Goal: Information Seeking & Learning: Check status

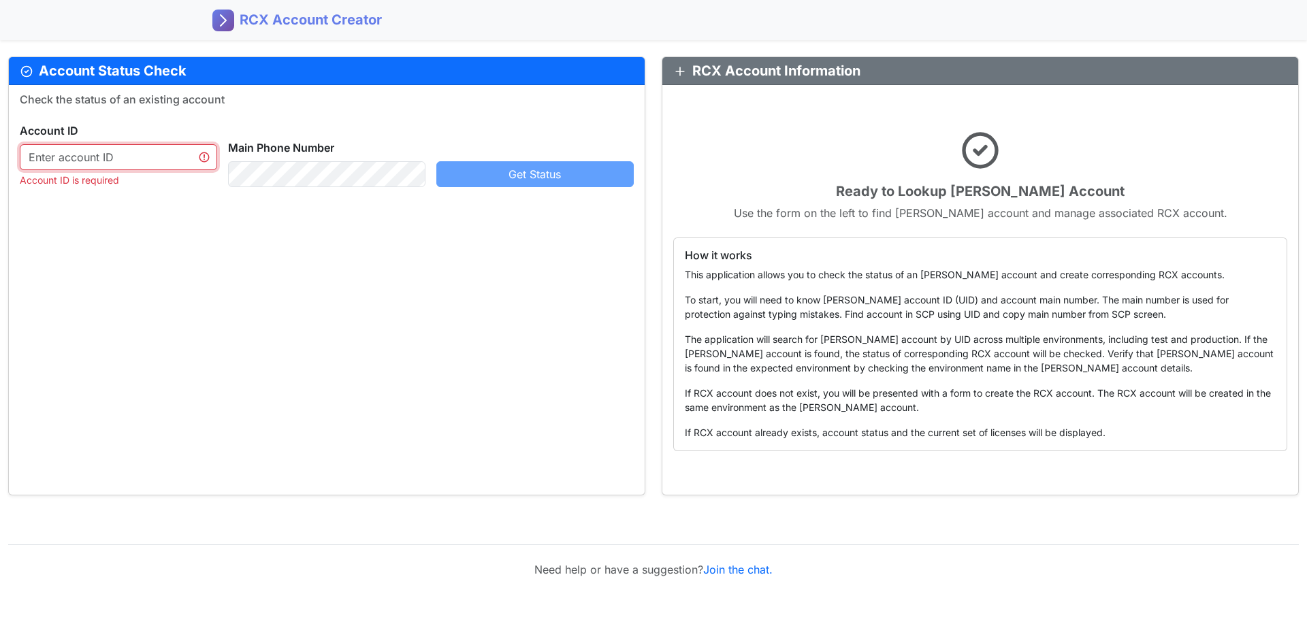
click at [90, 147] on input "text" at bounding box center [118, 157] width 197 height 26
paste input "583910104"
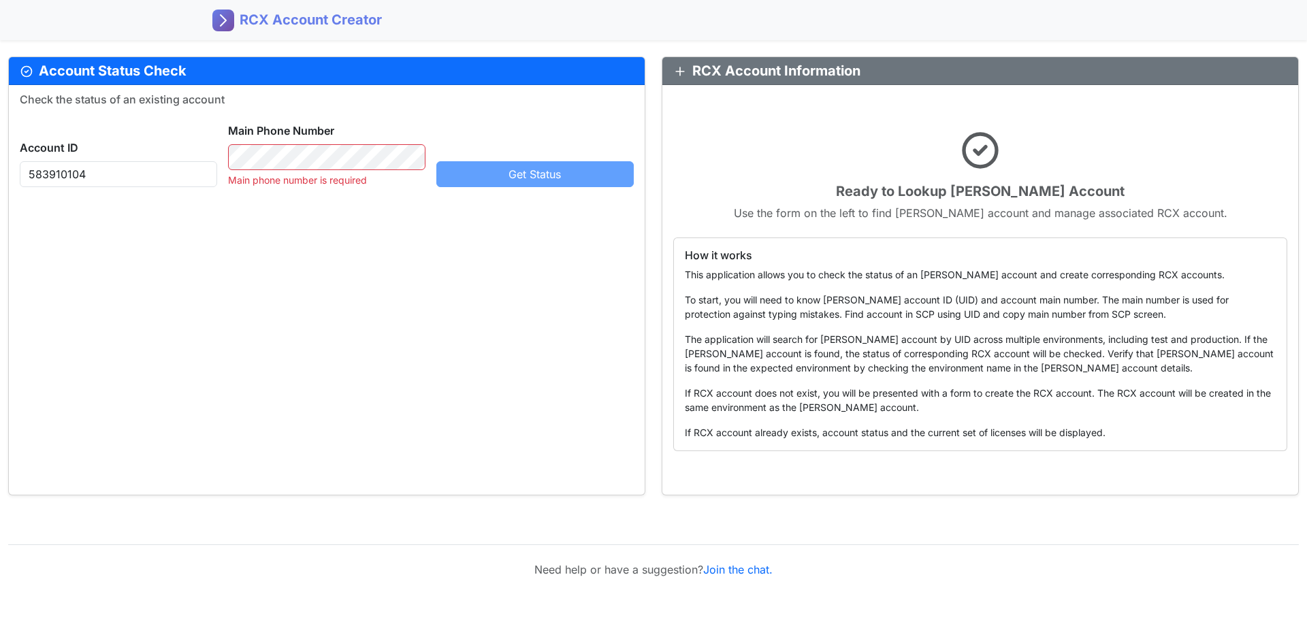
click at [536, 155] on div "Account ID [PHONE_NUMBER] Main Phone Number Main phone number is required Get S…" at bounding box center [326, 150] width 625 height 76
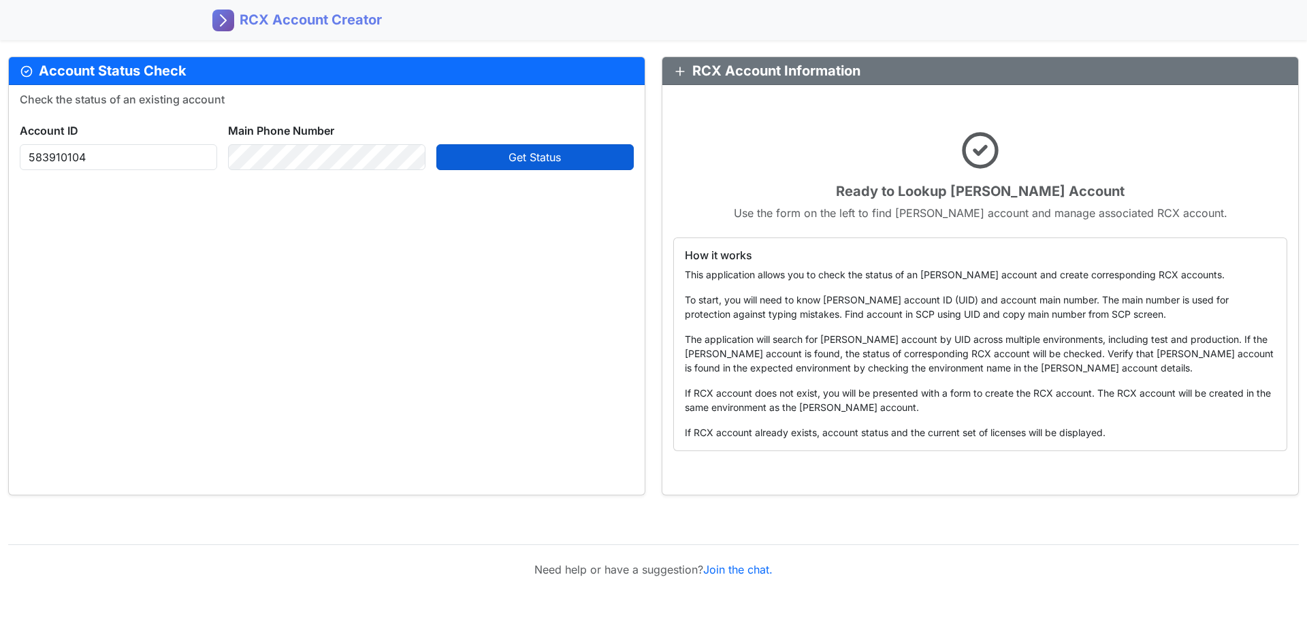
click at [522, 162] on span "Get Status" at bounding box center [535, 157] width 52 height 14
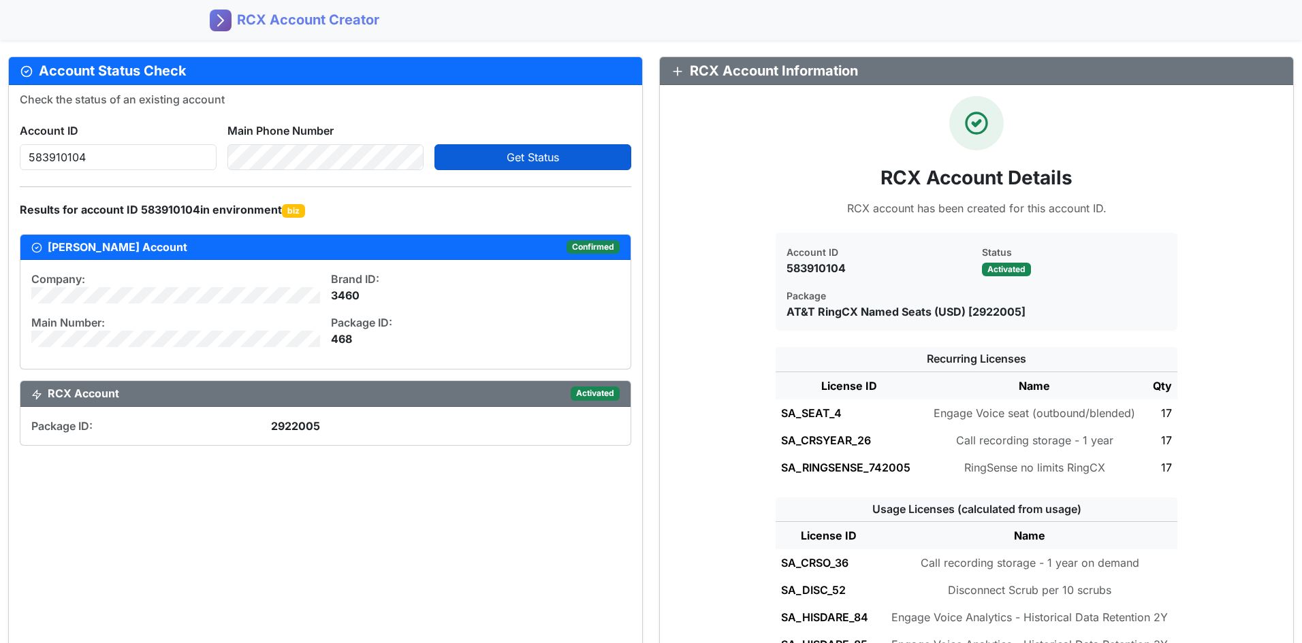
click at [545, 161] on span "Get Status" at bounding box center [533, 157] width 52 height 14
click at [132, 153] on input "583910104" at bounding box center [118, 157] width 197 height 26
drag, startPoint x: 84, startPoint y: 153, endPoint x: -116, endPoint y: 142, distance: 201.1
click at [0, 142] on html "RCX Account Creator Account Status Check Check the status of an existing accoun…" at bounding box center [651, 321] width 1302 height 643
paste input "372536107"
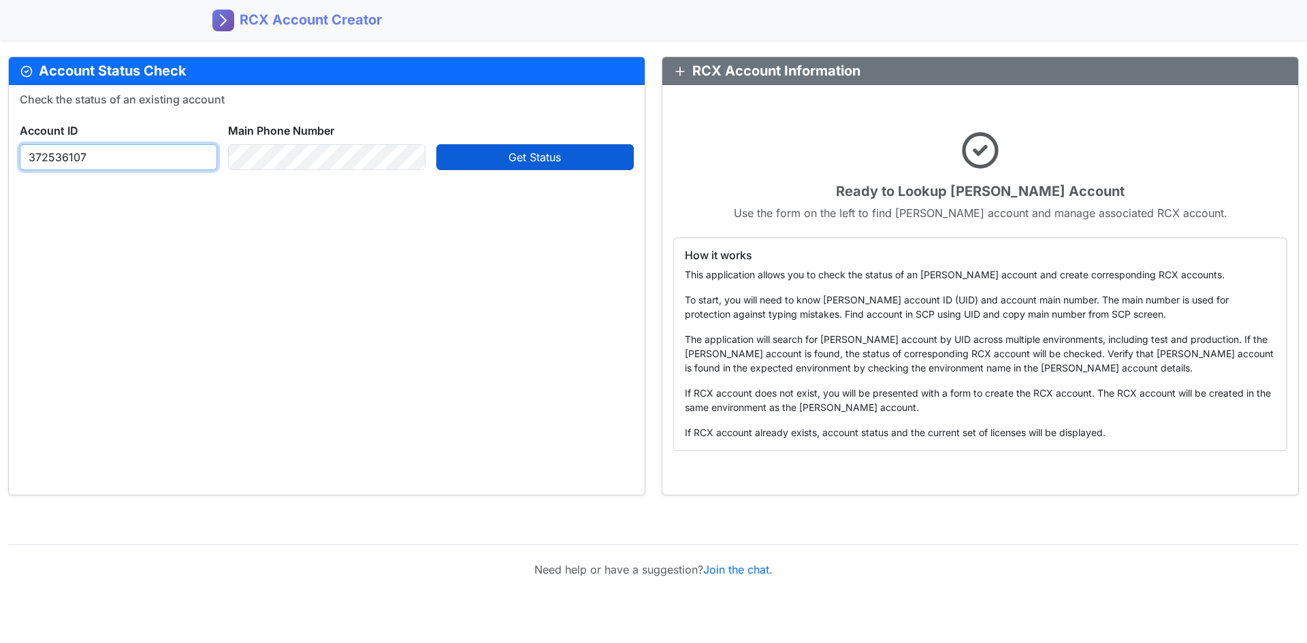
type input "372536107"
click at [523, 155] on span "Get Status" at bounding box center [535, 157] width 52 height 14
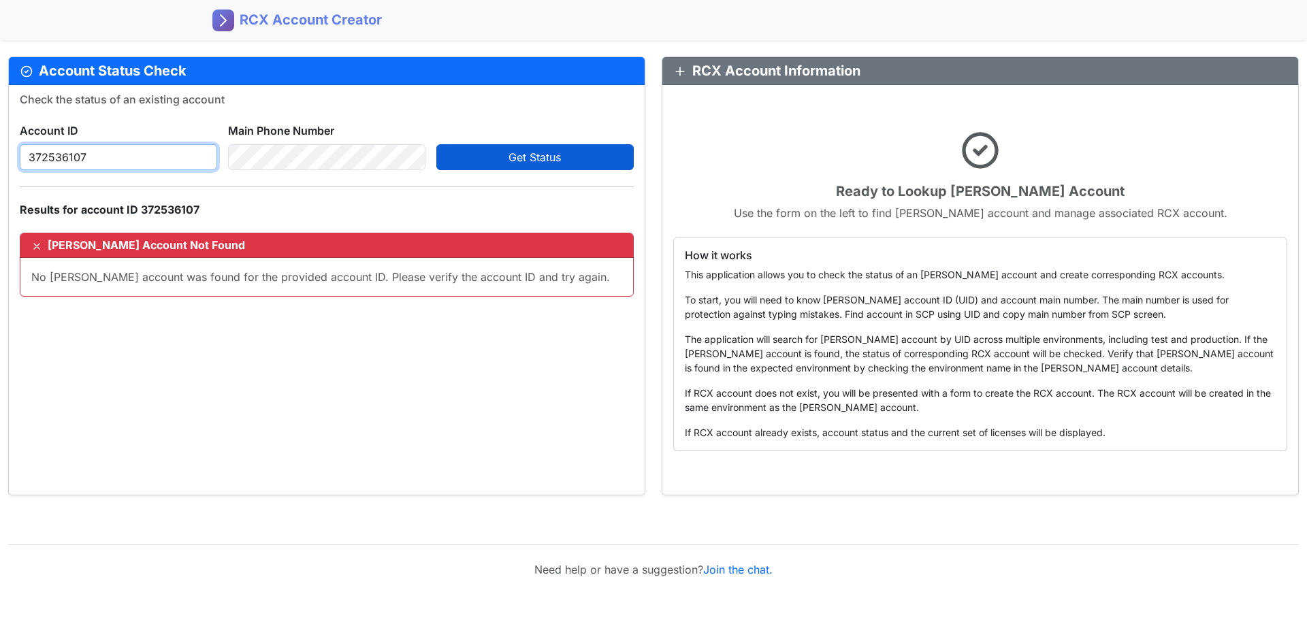
click at [130, 157] on input "372536107" at bounding box center [118, 157] width 197 height 26
drag, startPoint x: -43, startPoint y: 172, endPoint x: -74, endPoint y: 173, distance: 31.3
click at [0, 173] on html "RCX Account Creator Account Status Check Check the status of an existing accoun…" at bounding box center [653, 321] width 1307 height 643
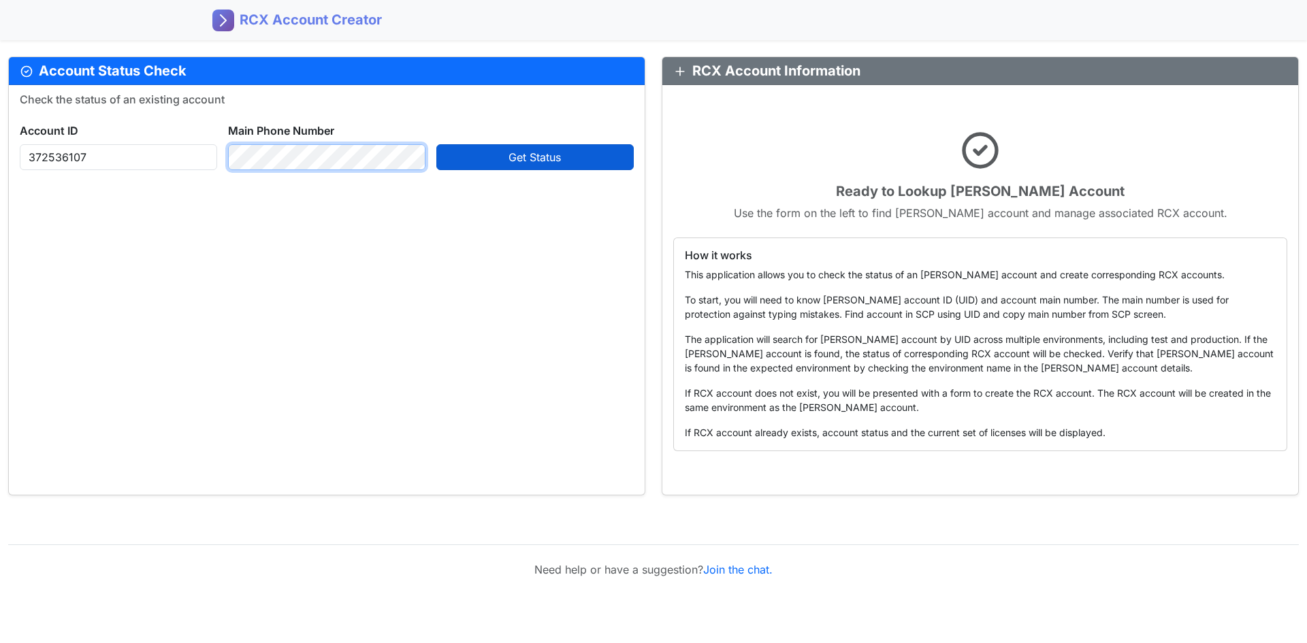
click at [128, 171] on div "Check the status of an existing account Account ID [PHONE_NUMBER] Main Phone Nu…" at bounding box center [327, 290] width 636 height 410
click at [542, 162] on span "Get Status" at bounding box center [535, 157] width 52 height 14
